Goal: Find specific page/section: Find specific page/section

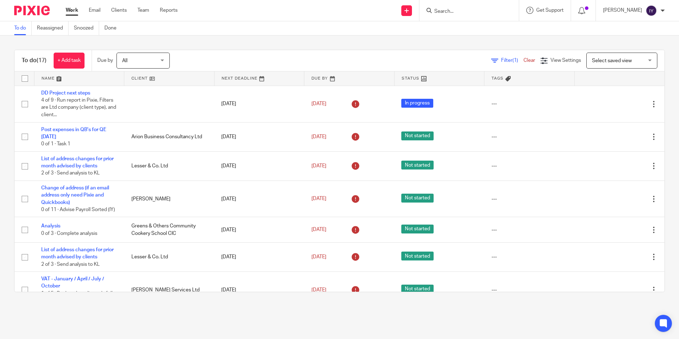
scroll to position [366, 0]
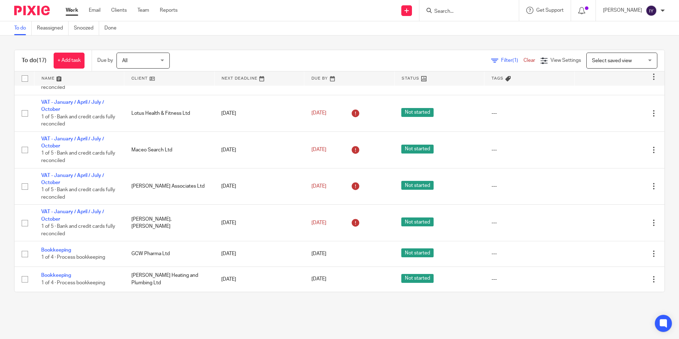
click at [452, 11] on input "Search" at bounding box center [466, 12] width 64 height 6
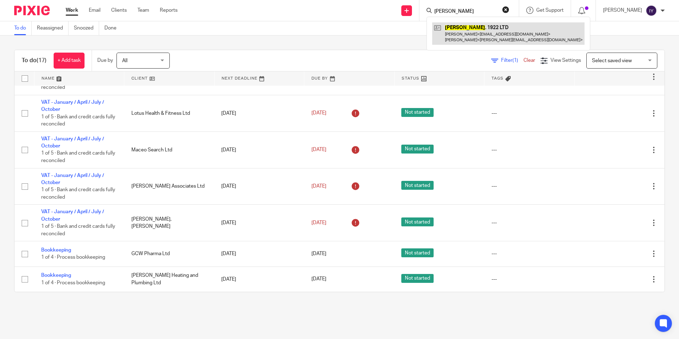
type input "[PERSON_NAME]"
click at [503, 39] on link at bounding box center [508, 33] width 152 height 22
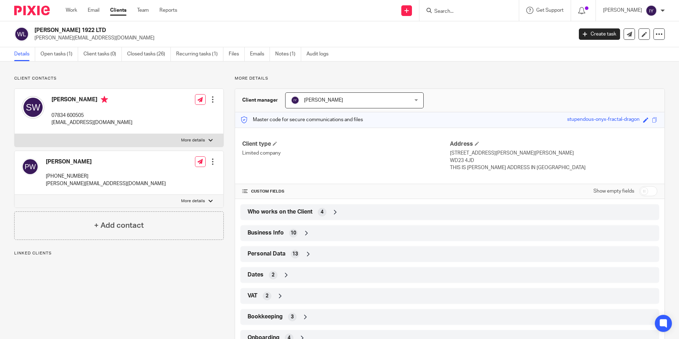
click at [266, 272] on div "Dates 2" at bounding box center [450, 275] width 408 height 12
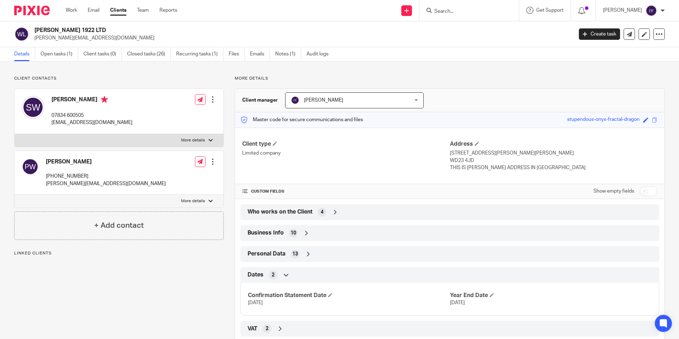
click at [266, 272] on div "Dates 2" at bounding box center [450, 275] width 408 height 12
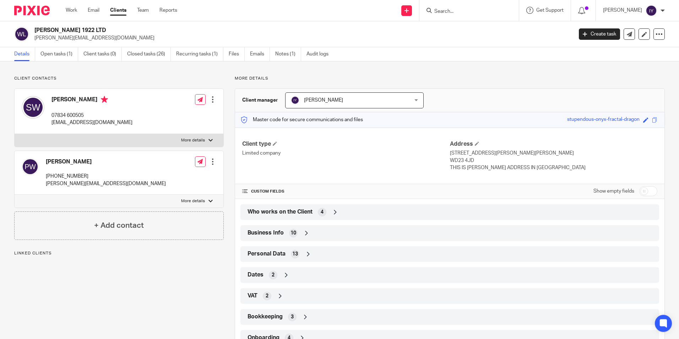
click at [184, 78] on p "Client contacts" at bounding box center [119, 79] width 210 height 6
click at [482, 107] on div "Client manager [PERSON_NAME] [PERSON_NAME] Awaiting Signature [PERSON_NAME] Cha…" at bounding box center [449, 100] width 429 height 23
click at [167, 63] on div "Client contacts [PERSON_NAME] [PHONE_NUMBER] [PERSON_NAME][EMAIL_ADDRESS][DOMAI…" at bounding box center [339, 223] width 679 height 325
